Goal: Find specific page/section: Find specific page/section

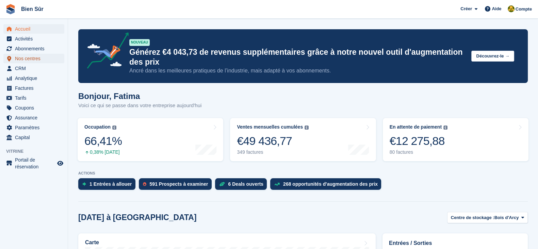
click at [37, 57] on span "Nos centres" at bounding box center [35, 59] width 41 height 10
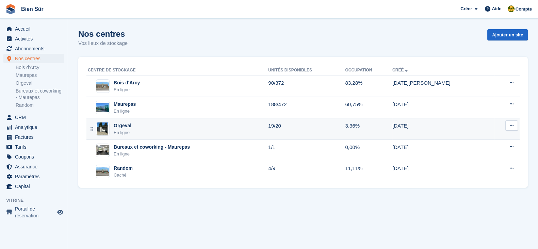
click at [141, 130] on div "Orgeval En ligne" at bounding box center [178, 129] width 180 height 14
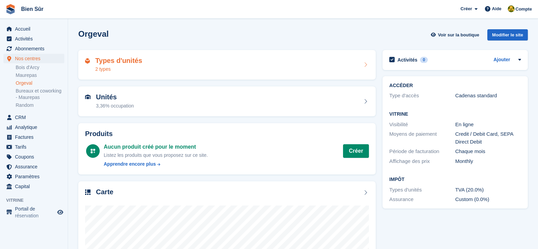
click at [131, 66] on div "2 types" at bounding box center [118, 69] width 47 height 7
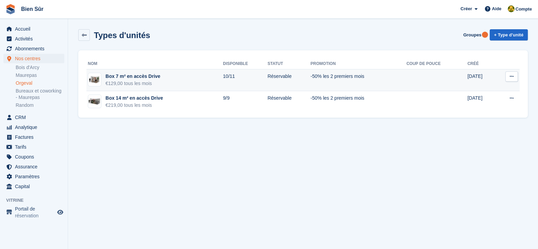
click at [181, 81] on td "Box 7 m² en accès Drive €129,00 tous les mois" at bounding box center [154, 80] width 136 height 22
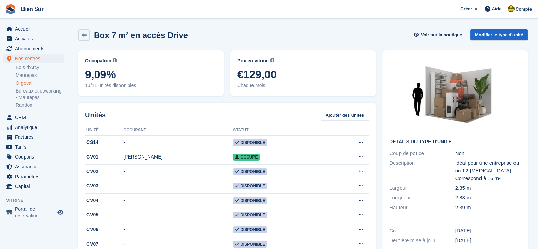
click at [315, 31] on div "Box 7 m² en accès Drive Voir sur la boutique Modifier le type d'unité" at bounding box center [302, 35] width 449 height 12
